Goal: Information Seeking & Learning: Find specific fact

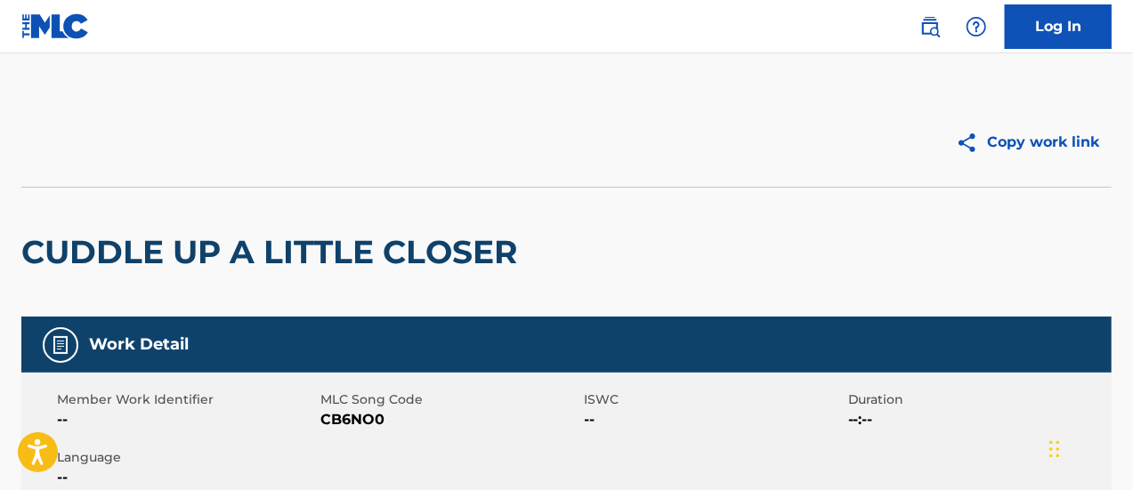
click at [933, 23] on img at bounding box center [929, 26] width 21 height 21
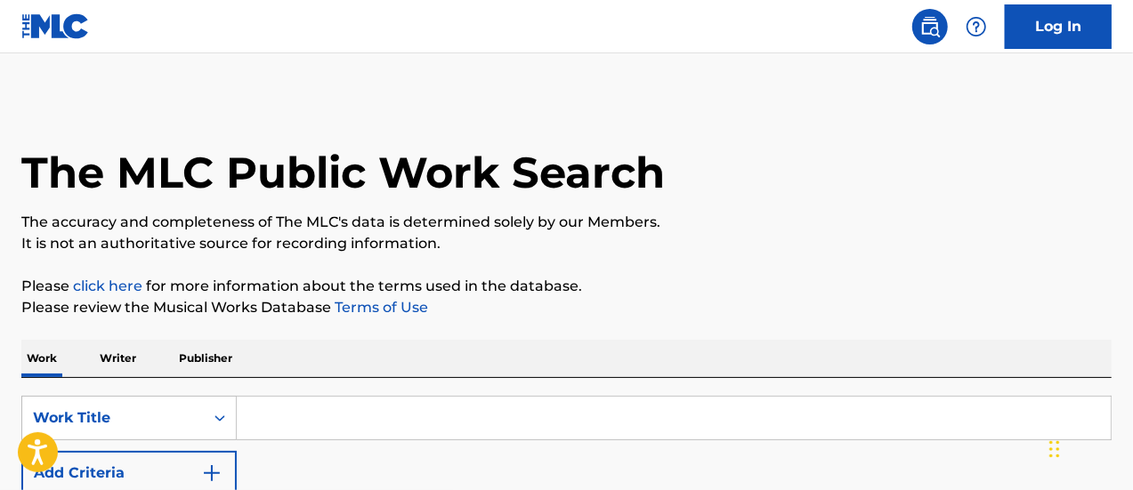
click at [295, 408] on input "Search Form" at bounding box center [674, 418] width 874 height 43
paste input "You Can't Stop the Sun"
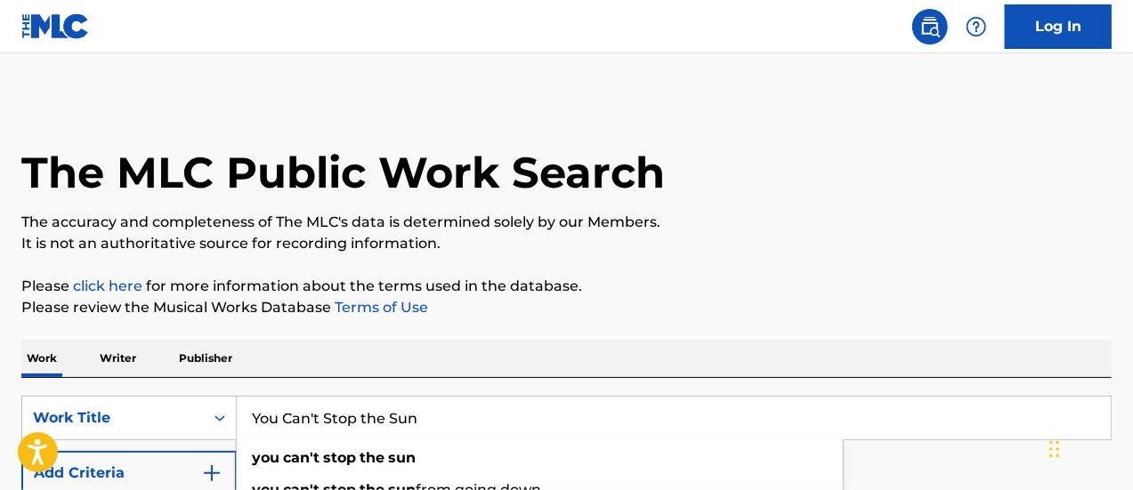
type input "You Can't Stop the Sun"
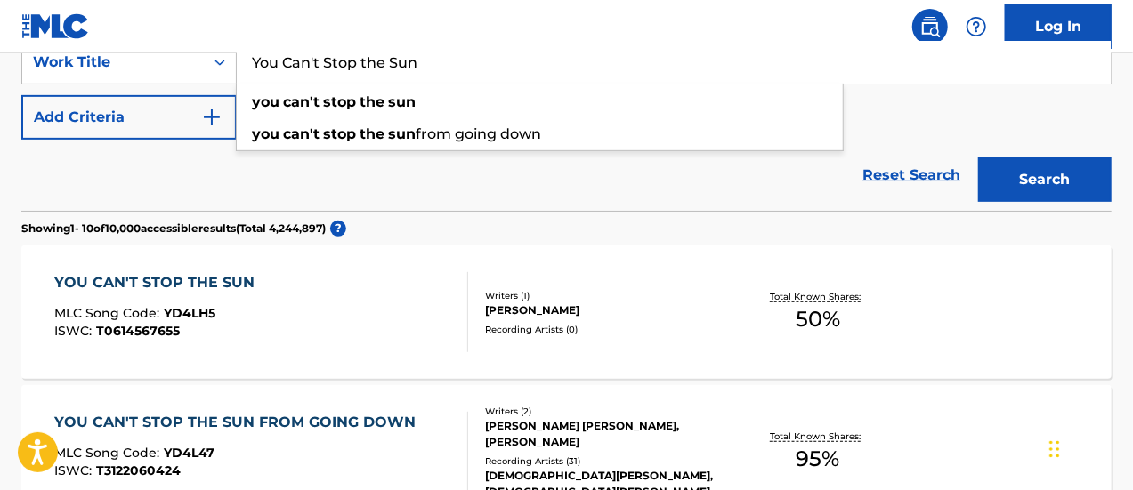
scroll to position [178, 0]
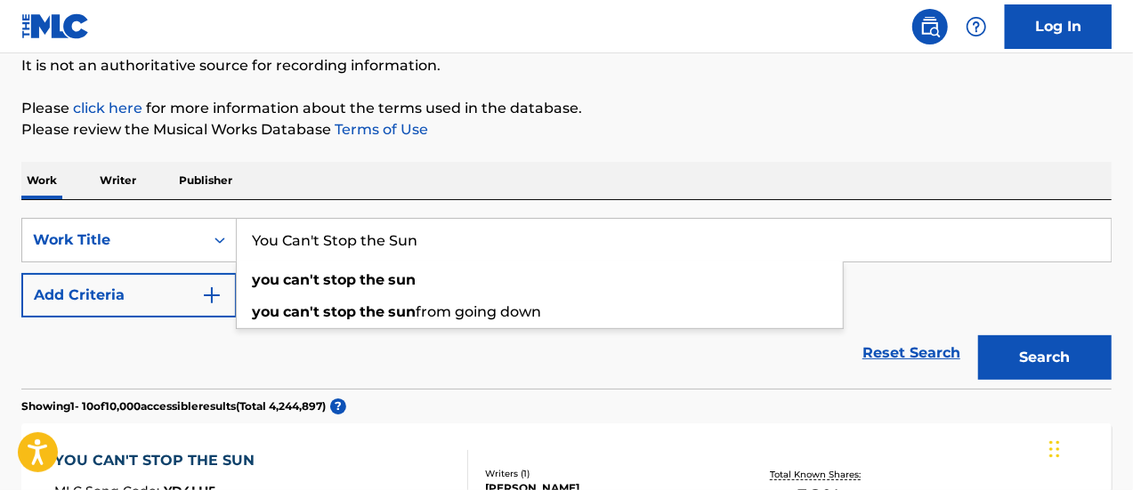
click at [513, 250] on input "You Can't Stop the Sun" at bounding box center [674, 240] width 874 height 43
click at [518, 191] on div "Work Writer Publisher" at bounding box center [566, 180] width 1090 height 37
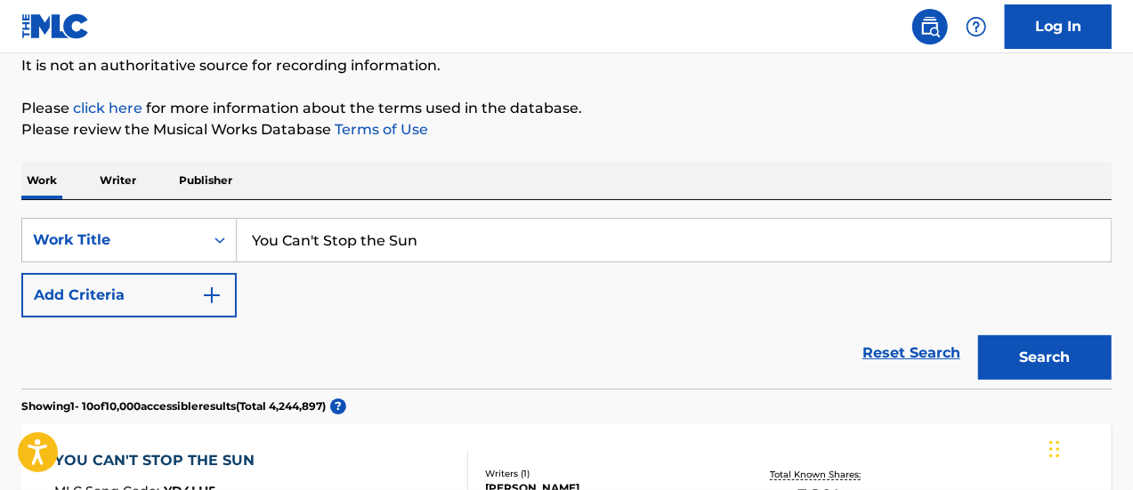
click at [214, 295] on img "Search Form" at bounding box center [211, 295] width 21 height 21
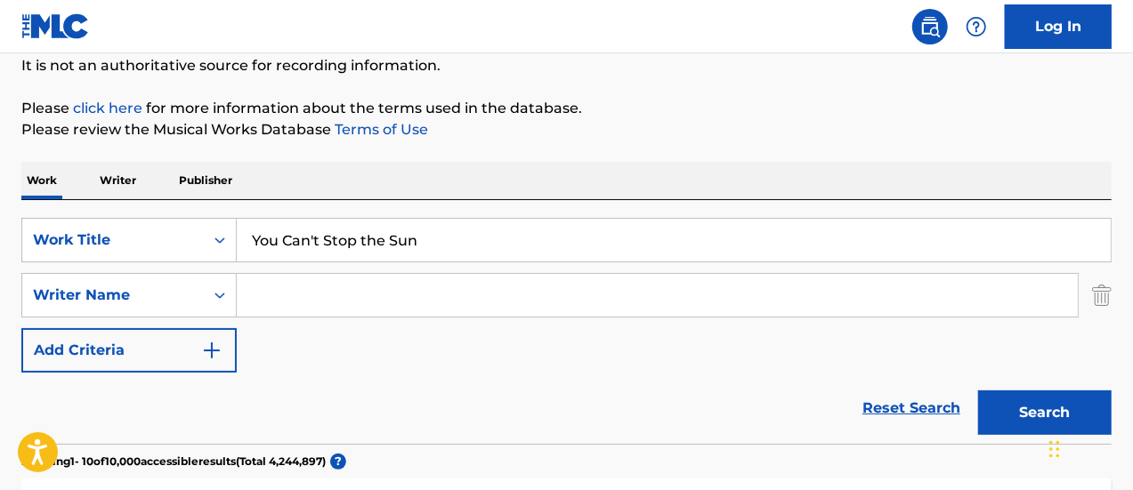
click at [303, 282] on input "Search Form" at bounding box center [657, 295] width 841 height 43
paste input "[PERSON_NAME]"
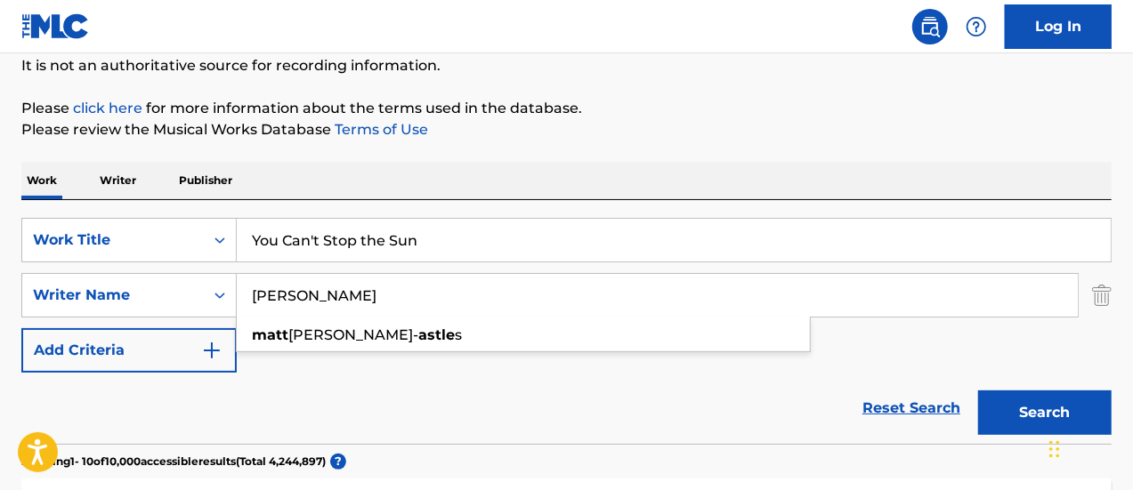
type input "[PERSON_NAME]"
click at [1020, 407] on button "Search" at bounding box center [1044, 413] width 133 height 44
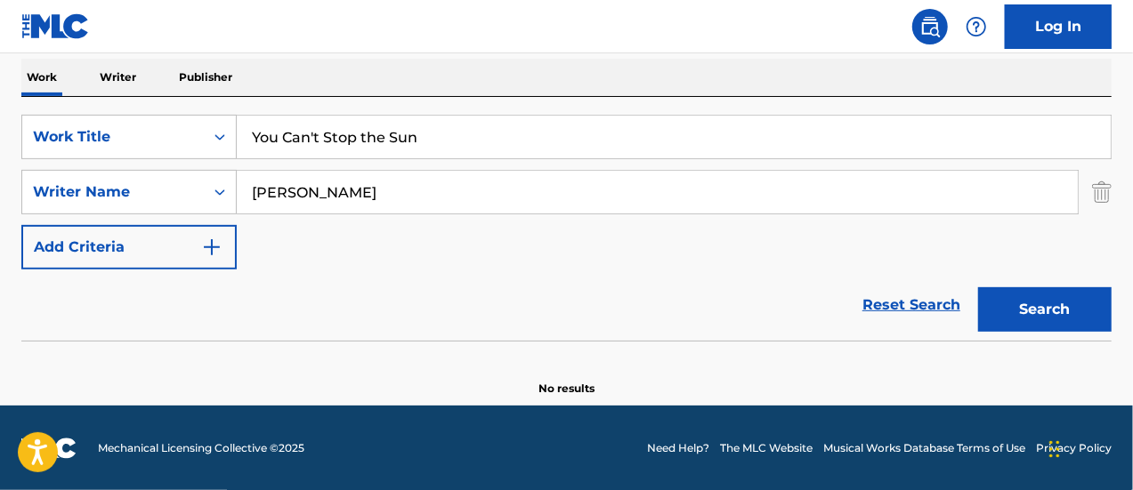
scroll to position [14, 0]
